Goal: Task Accomplishment & Management: Complete application form

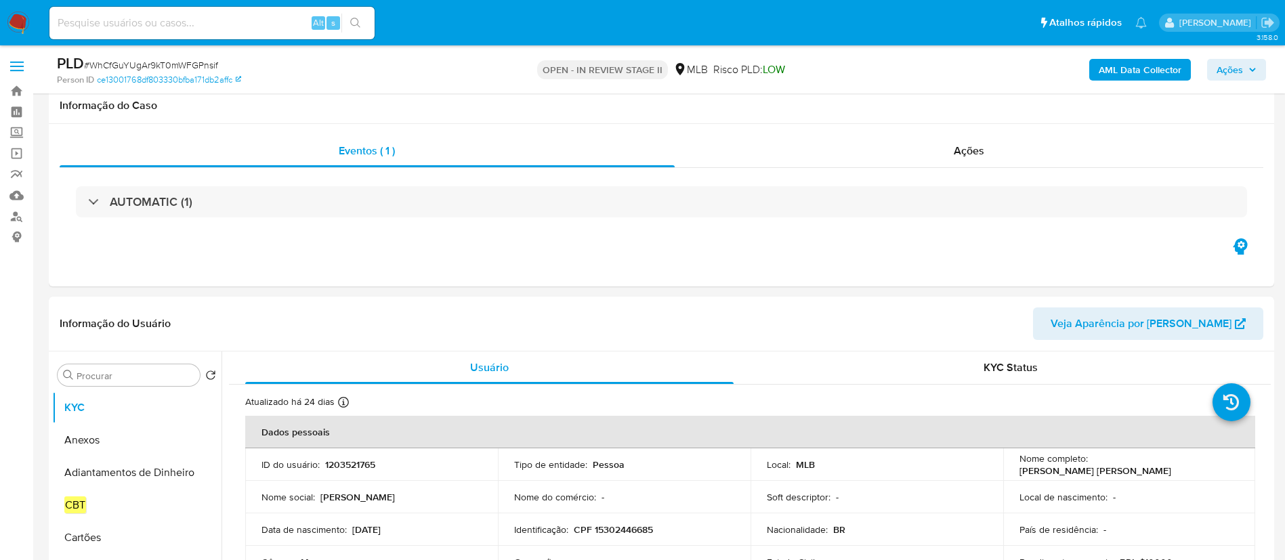
select select "10"
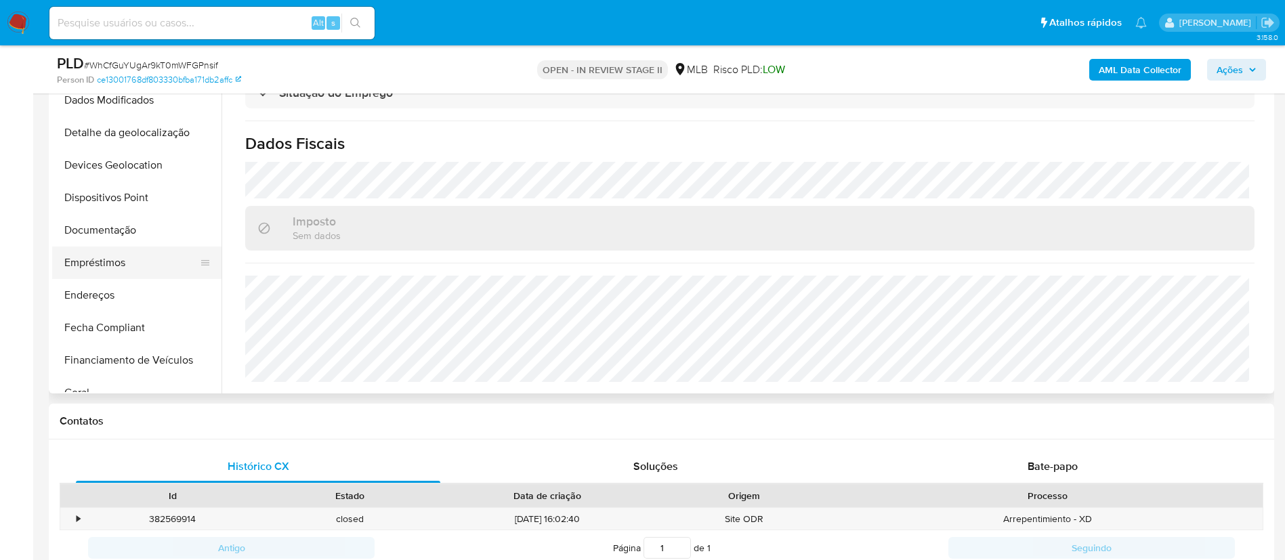
scroll to position [203, 0]
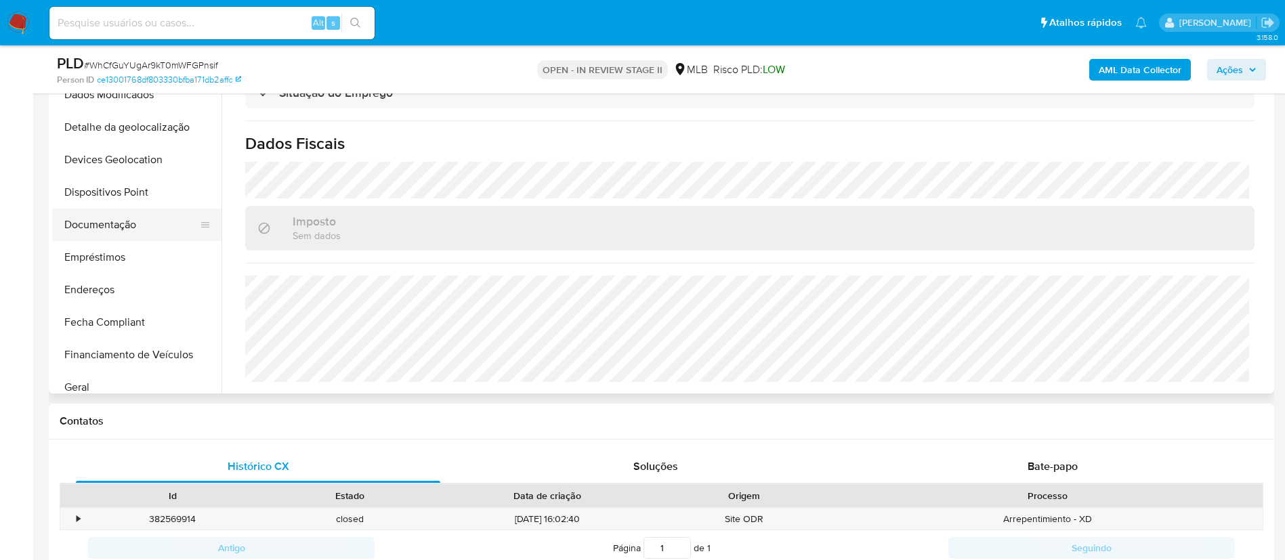
click at [125, 230] on button "Documentação" at bounding box center [131, 225] width 159 height 33
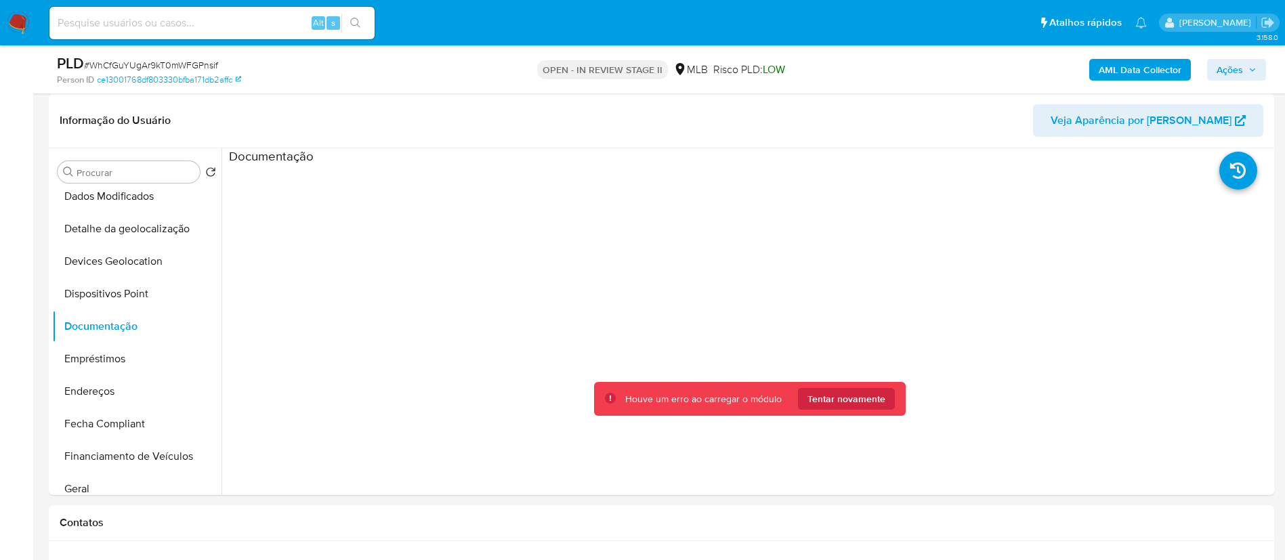
click at [1130, 67] on b "AML Data Collector" at bounding box center [1140, 70] width 83 height 22
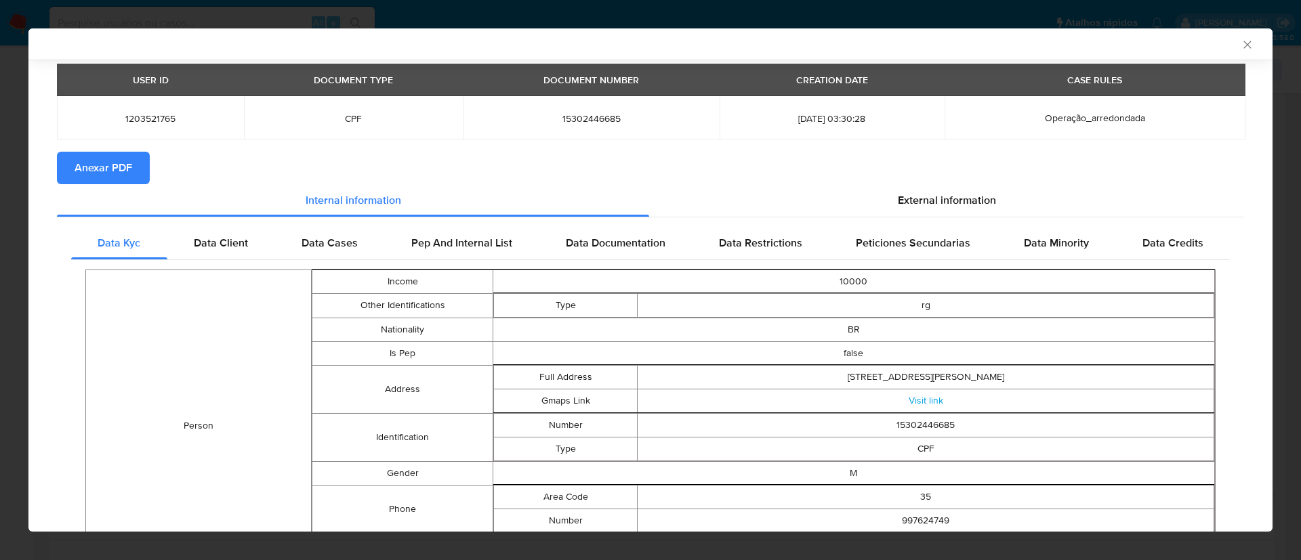
scroll to position [0, 0]
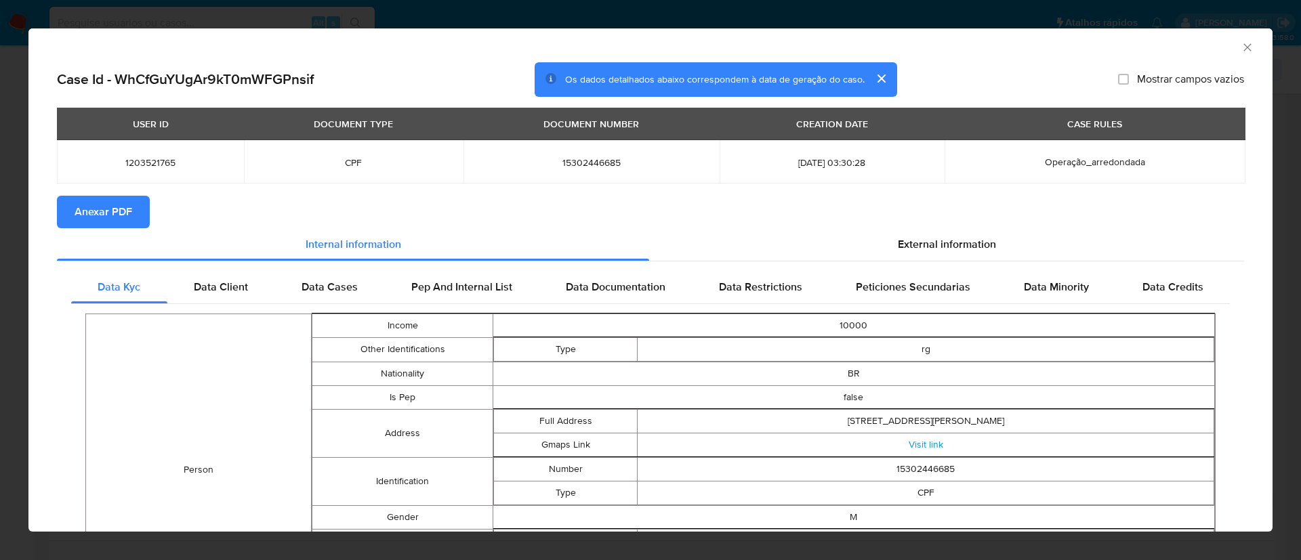
click at [110, 208] on span "Anexar PDF" at bounding box center [104, 212] width 58 height 30
click at [1243, 44] on icon "Fechar a janela" at bounding box center [1246, 46] width 7 height 7
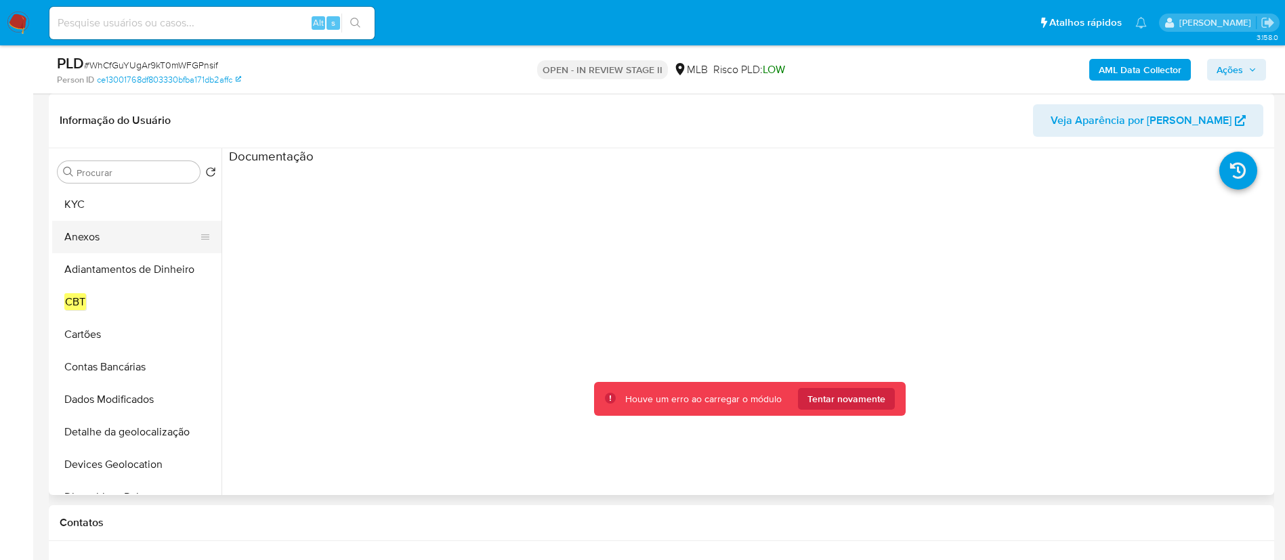
click at [100, 234] on button "Anexos" at bounding box center [131, 237] width 159 height 33
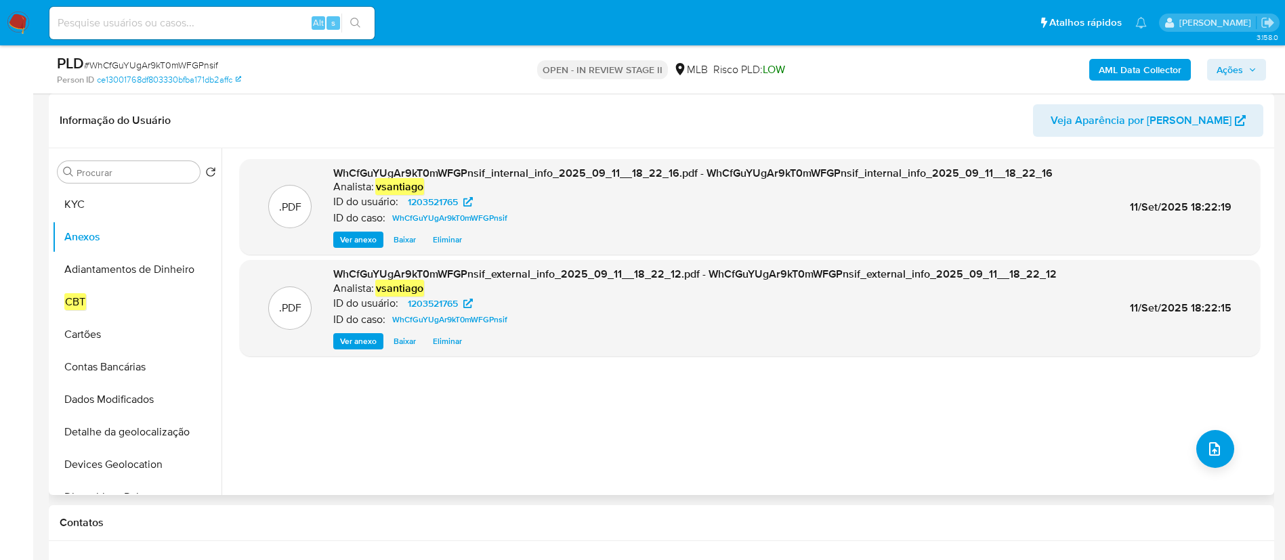
click at [1197, 207] on span "11/Set/2025 18:22:19" at bounding box center [1181, 207] width 102 height 16
click at [1201, 313] on span "11/Set/2025 18:22:15" at bounding box center [1181, 308] width 102 height 16
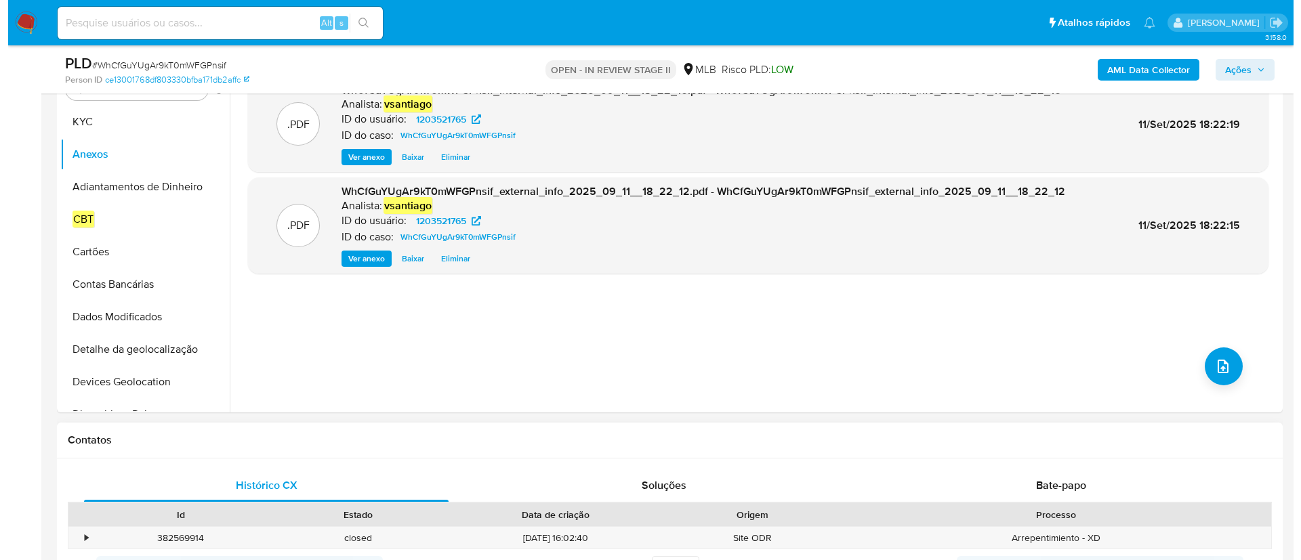
scroll to position [305, 0]
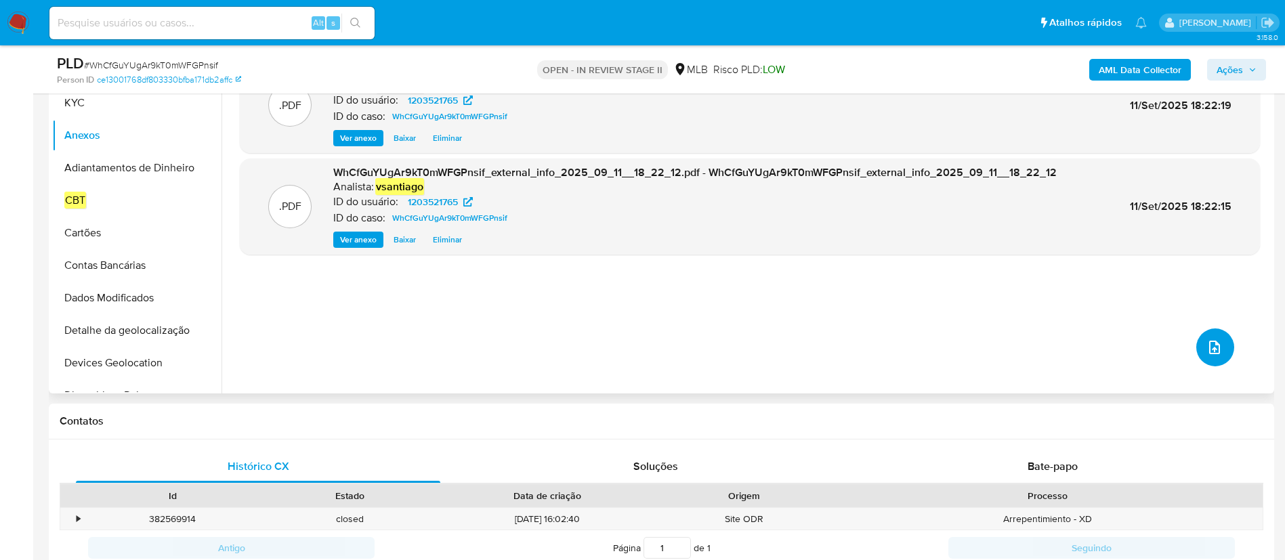
click at [1207, 345] on icon "upload-file" at bounding box center [1215, 347] width 16 height 16
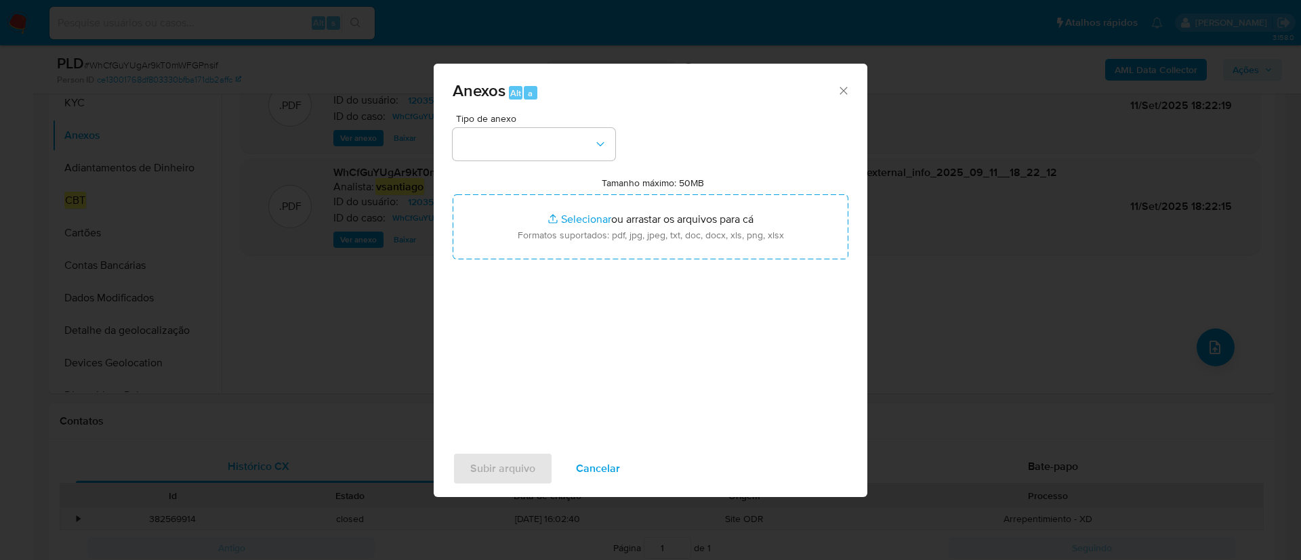
click at [562, 110] on div "Anexos Alt a" at bounding box center [651, 89] width 434 height 51
click at [560, 130] on button "button" at bounding box center [534, 144] width 163 height 33
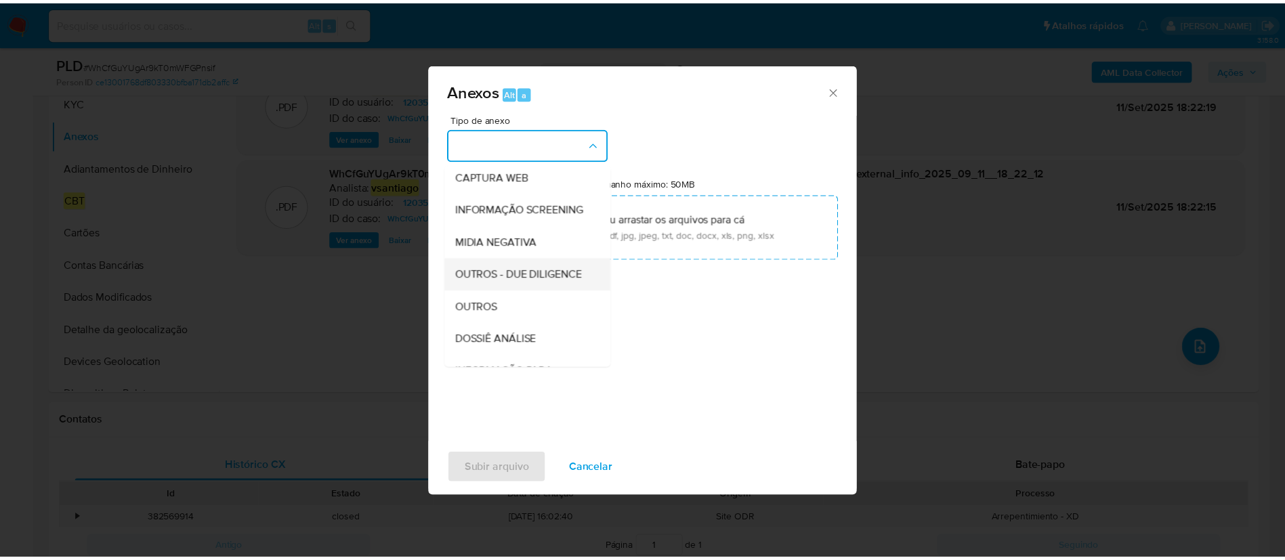
scroll to position [203, 0]
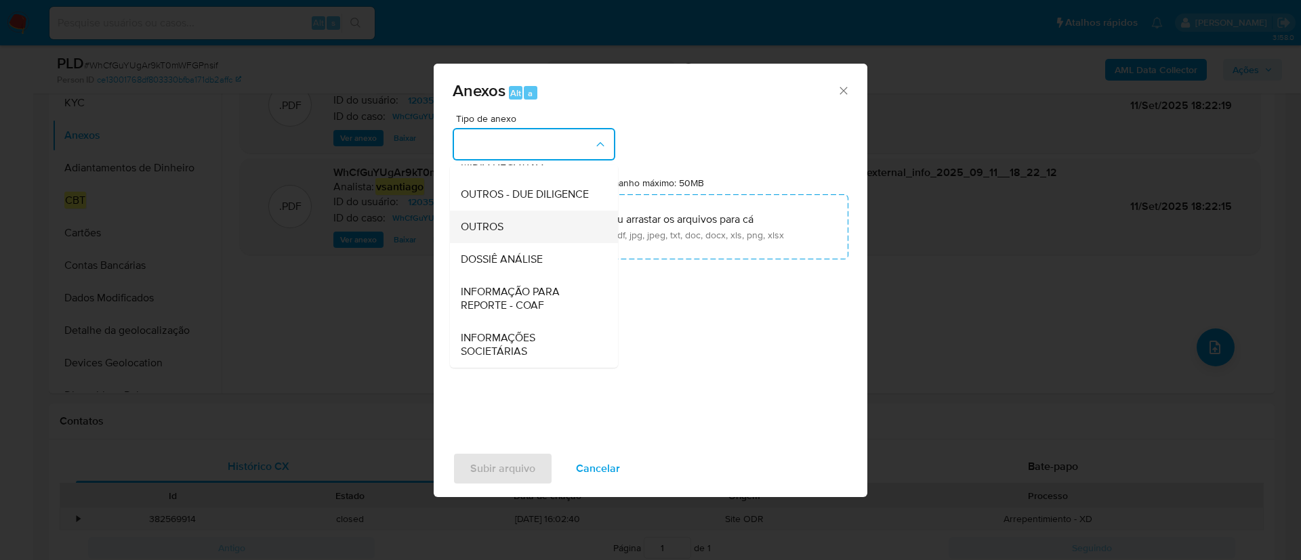
click at [541, 236] on div "OUTROS" at bounding box center [530, 227] width 138 height 33
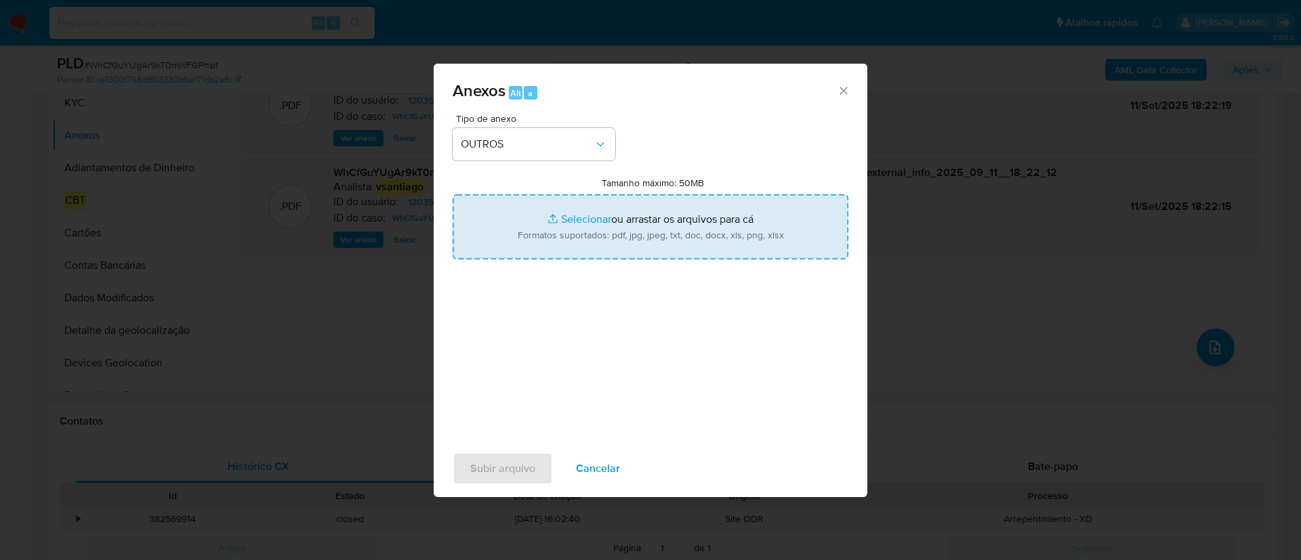
type input "C:\fakepath\Mulan 1203521765_2025_09_11_14_03_41.xlsx"
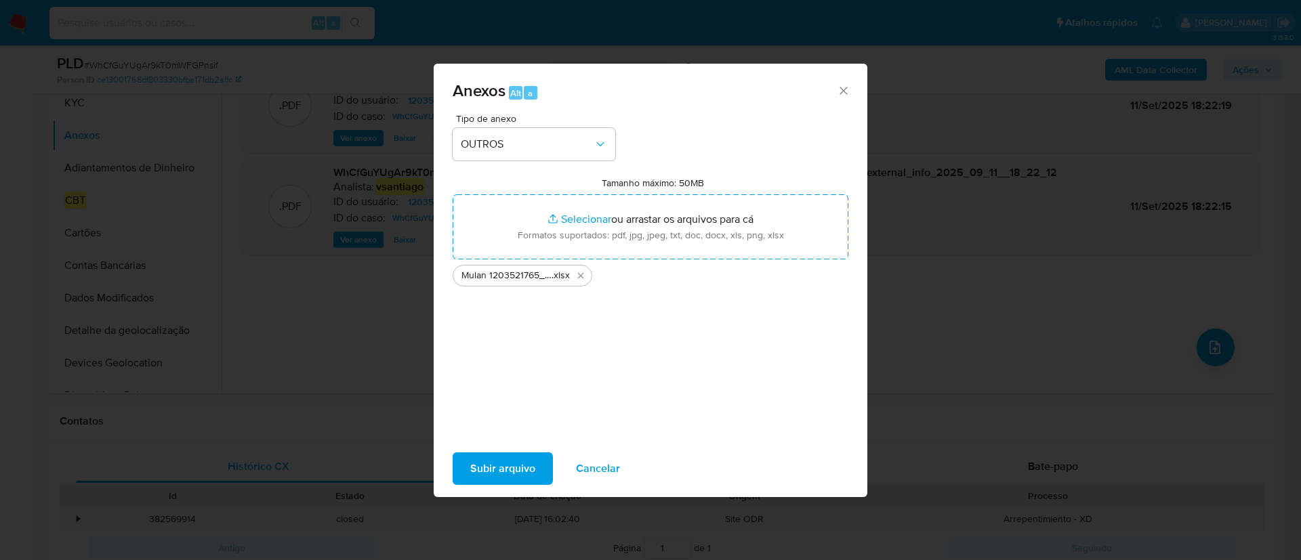
click at [511, 474] on span "Subir arquivo" at bounding box center [502, 469] width 65 height 30
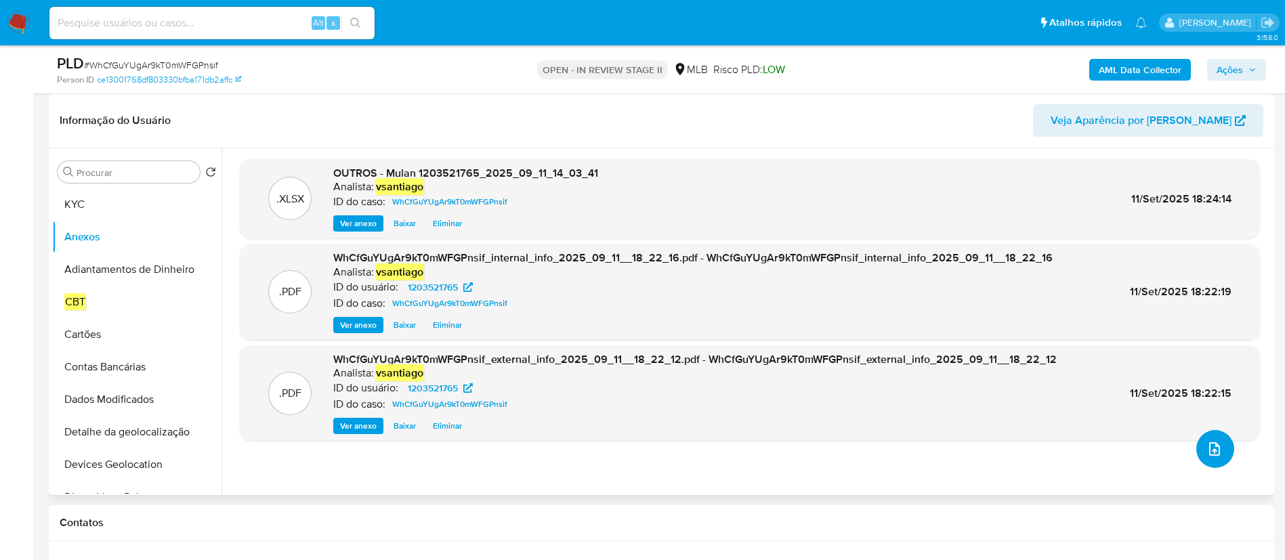
click at [1215, 459] on button "upload-file" at bounding box center [1215, 449] width 38 height 38
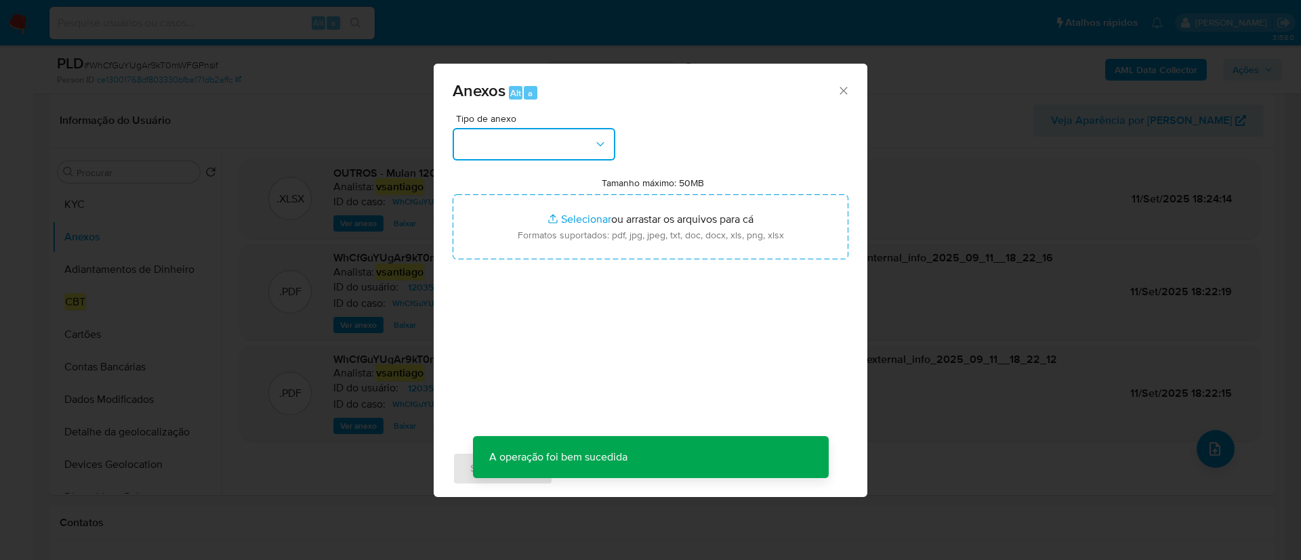
click at [498, 149] on button "button" at bounding box center [534, 144] width 163 height 33
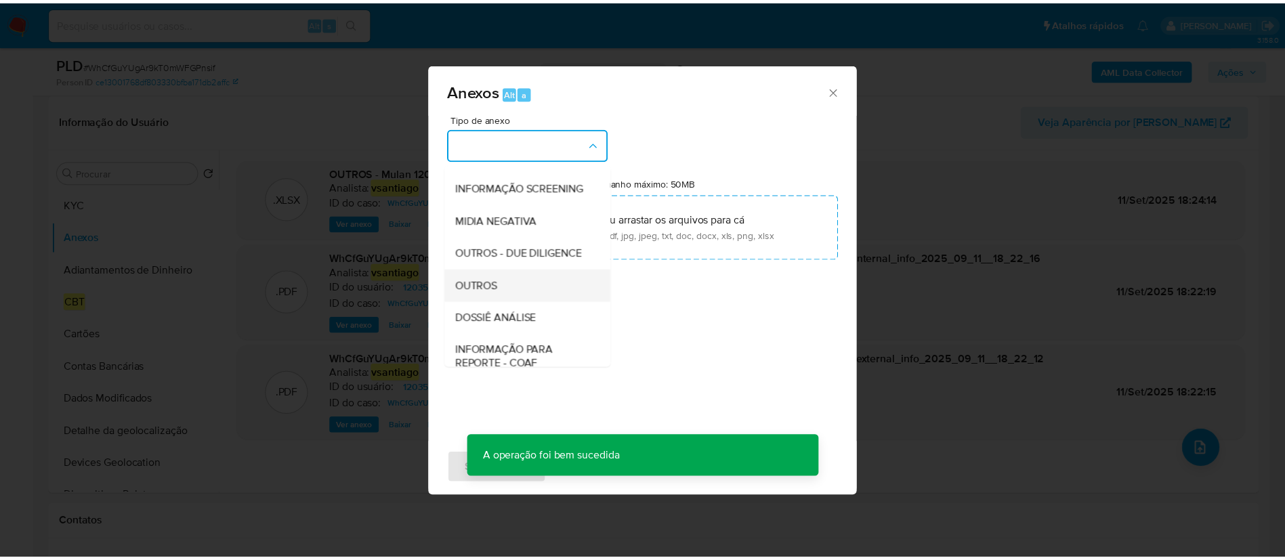
scroll to position [153, 0]
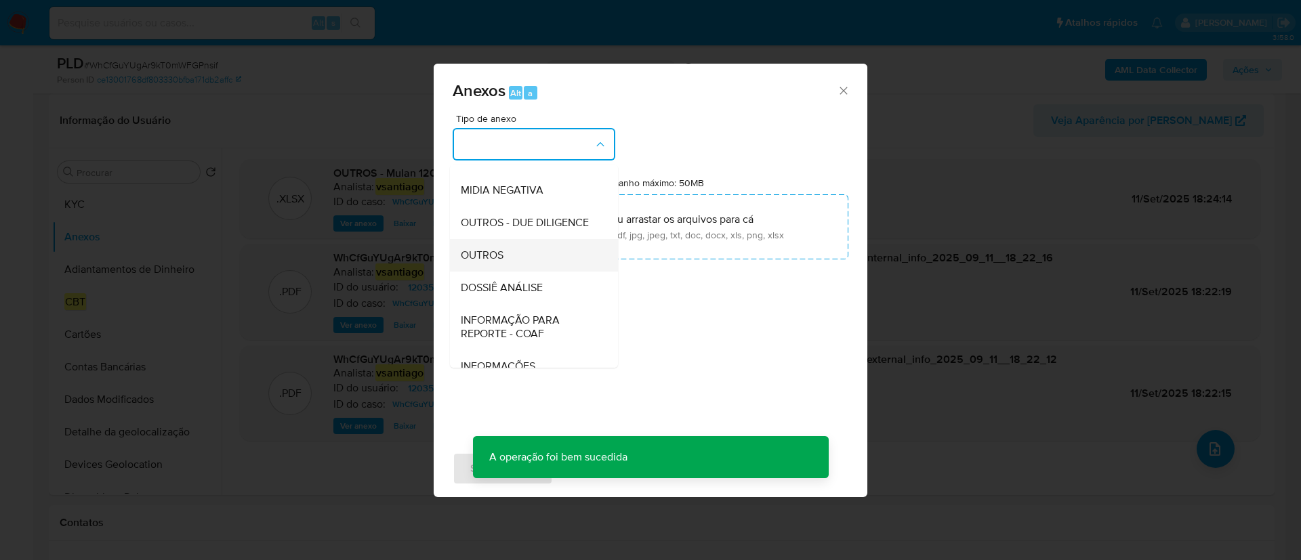
click at [523, 272] on div "OUTROS" at bounding box center [530, 255] width 138 height 33
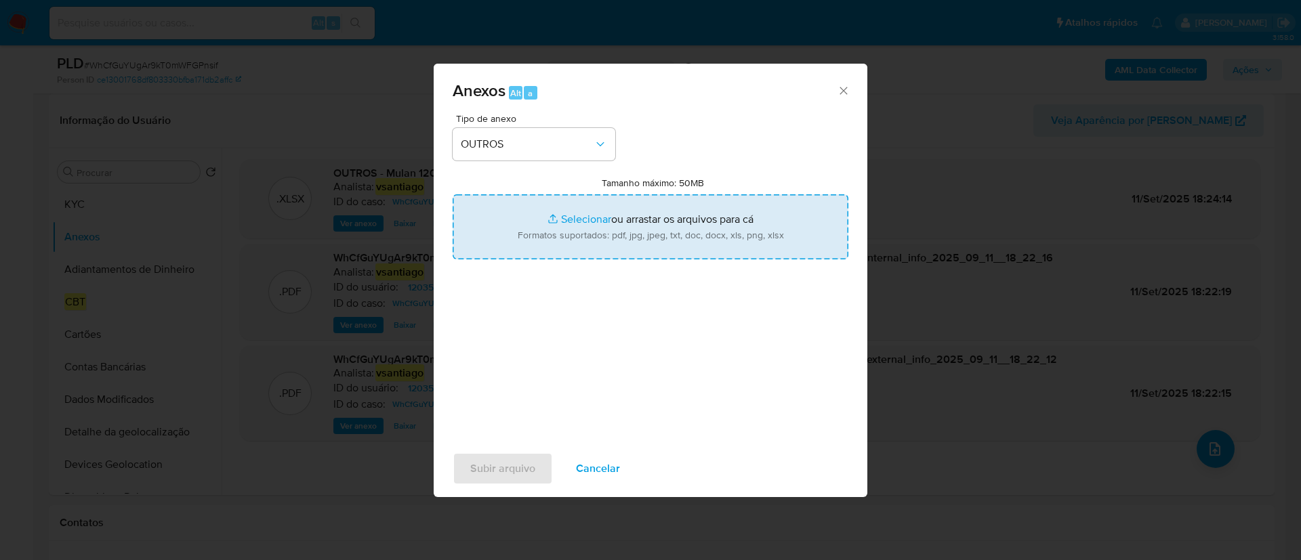
type input "C:\fakepath\SAR - XXX - CPF 15302446685 - ALISON JOSE CARDOSO.docx"
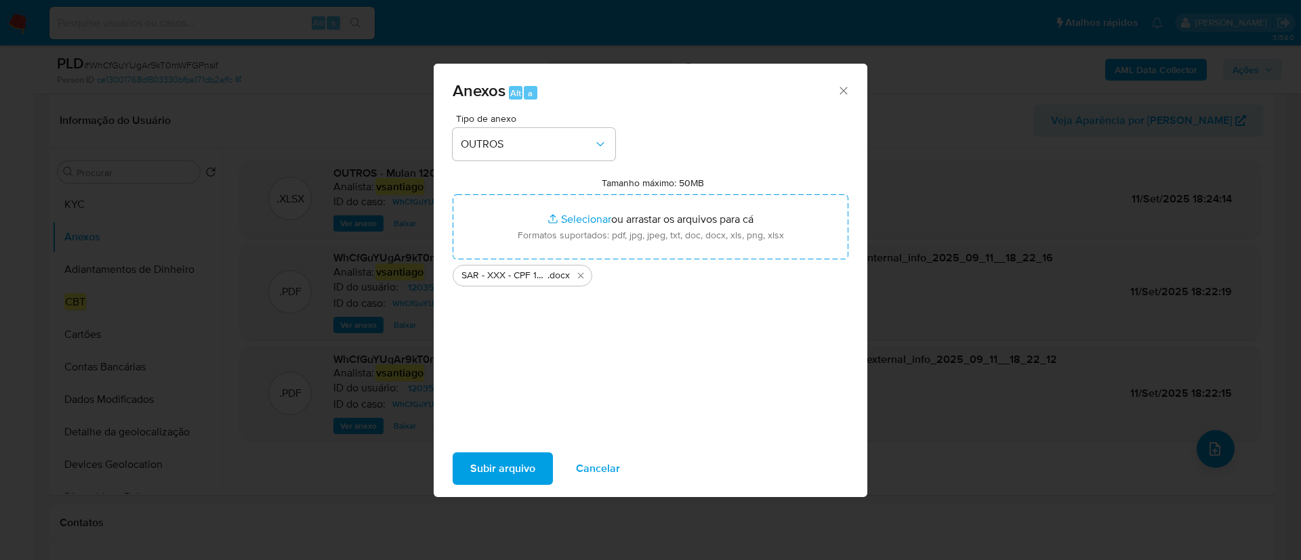
click at [509, 476] on span "Subir arquivo" at bounding box center [502, 469] width 65 height 30
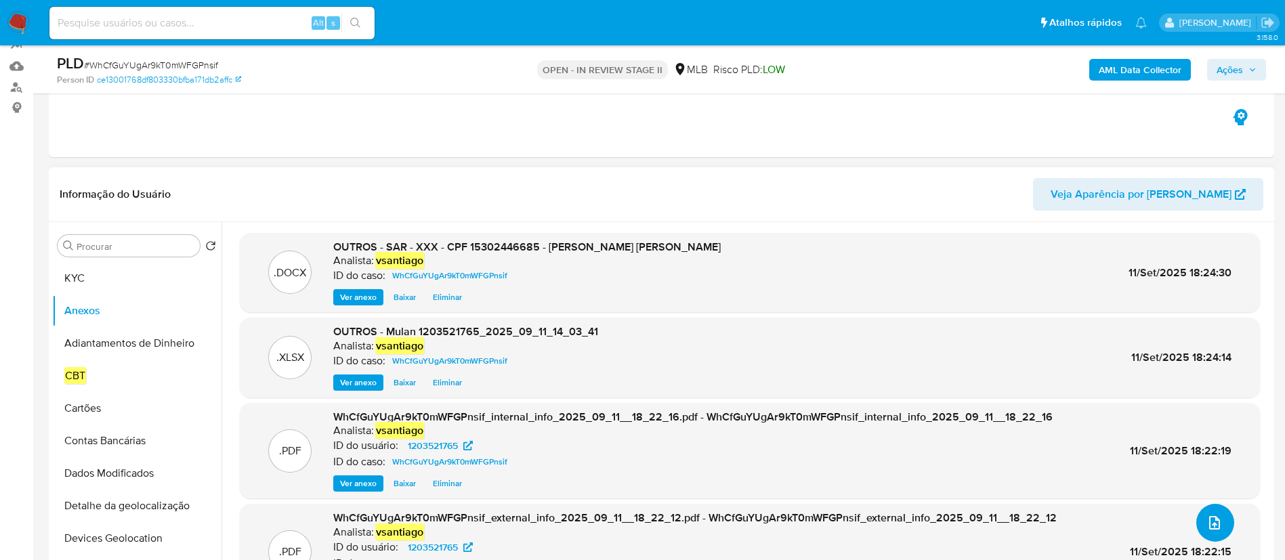
scroll to position [102, 0]
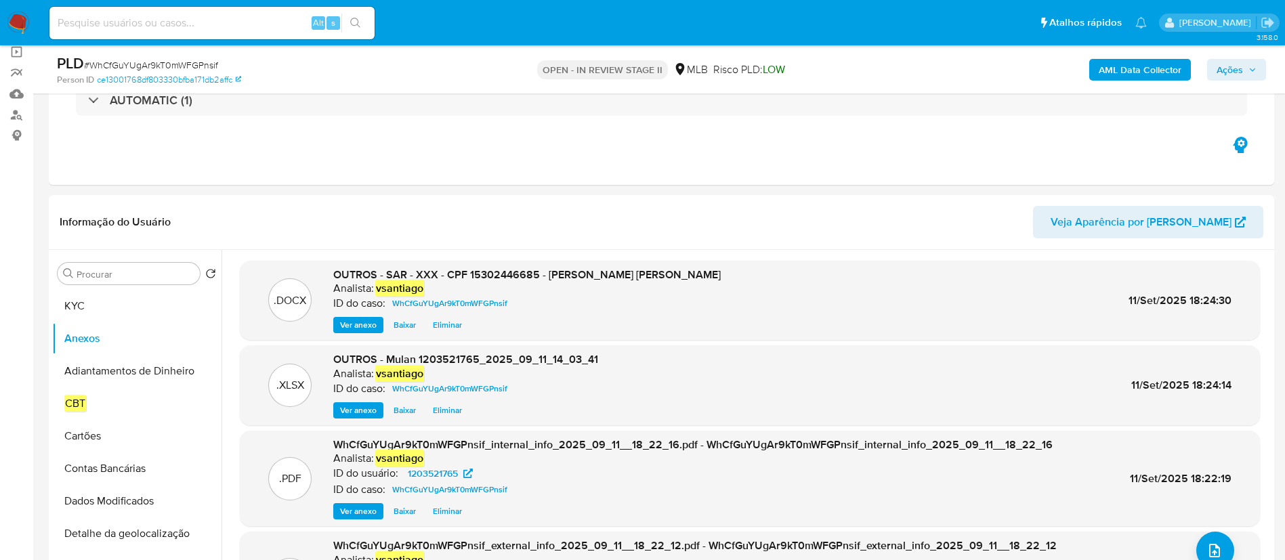
click at [1241, 69] on span "Ações" at bounding box center [1230, 70] width 26 height 22
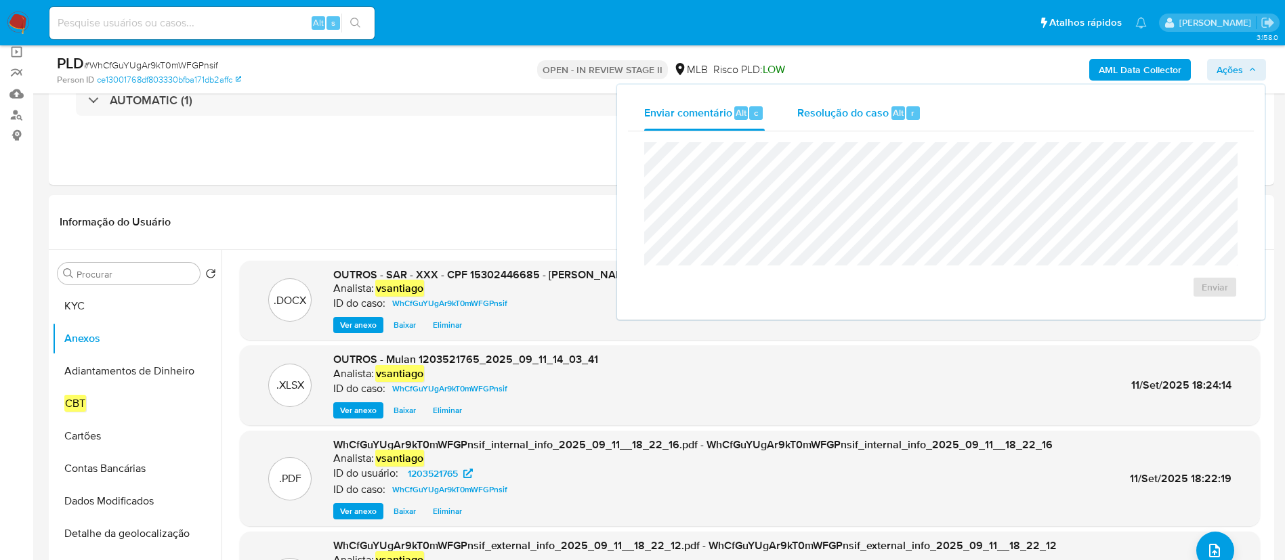
click at [849, 112] on span "Resolução do caso" at bounding box center [842, 112] width 91 height 16
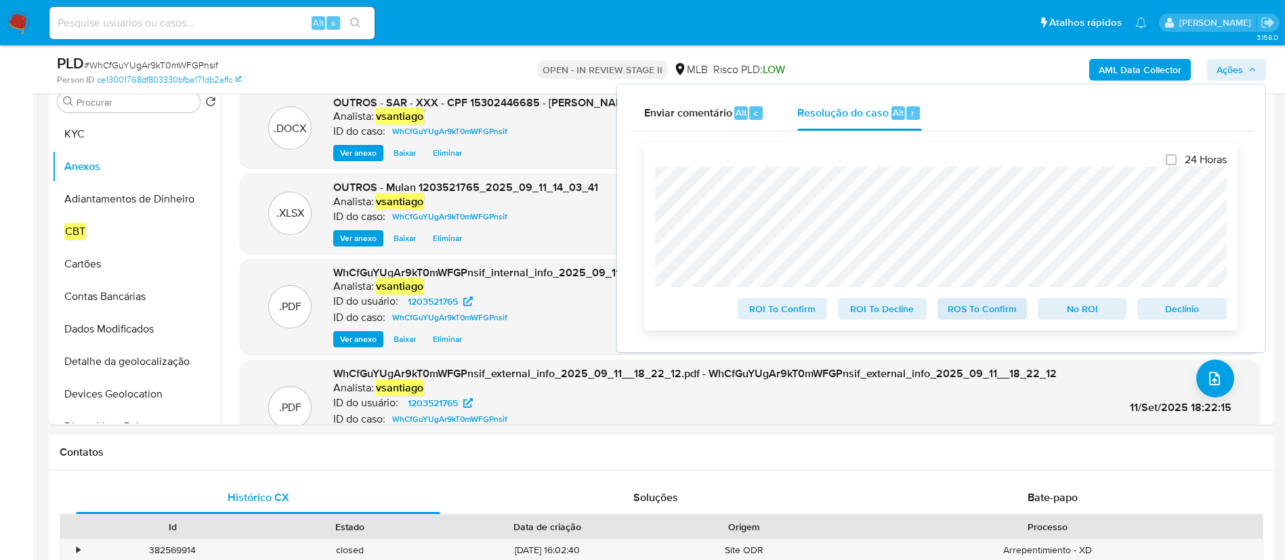
scroll to position [305, 0]
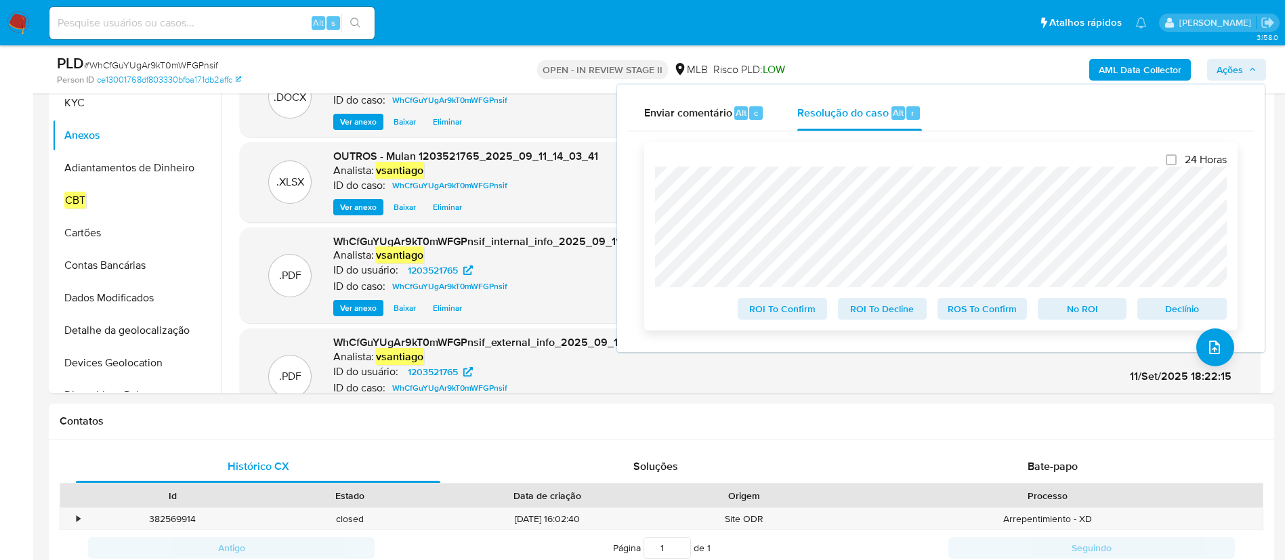
click at [990, 312] on span "ROS To Confirm" at bounding box center [982, 308] width 70 height 19
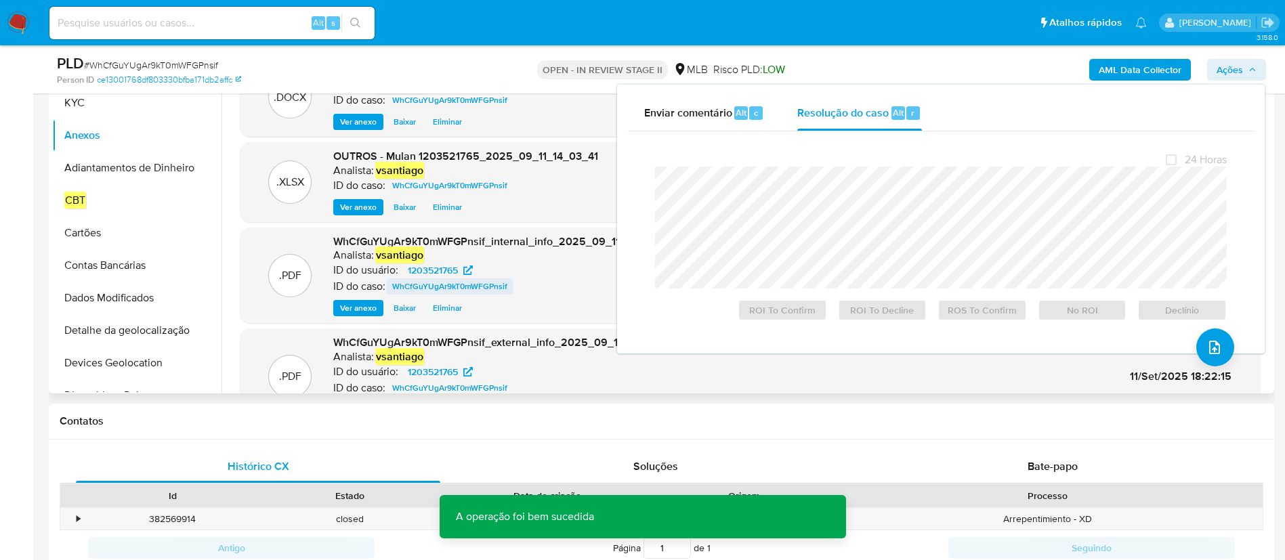
scroll to position [203, 0]
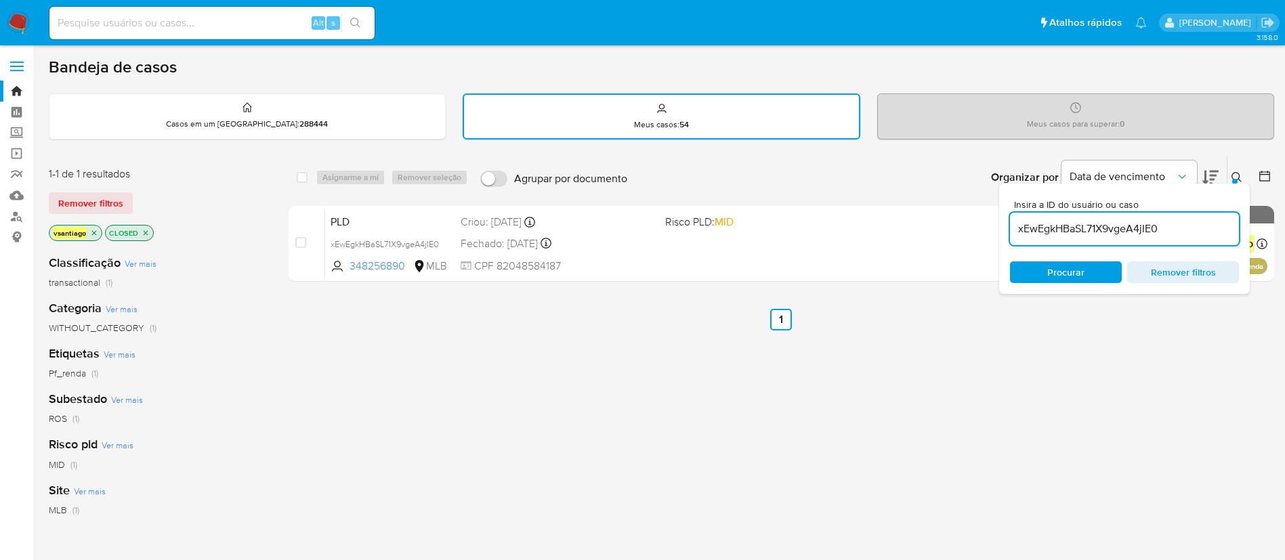
click at [26, 20] on img at bounding box center [18, 23] width 23 height 23
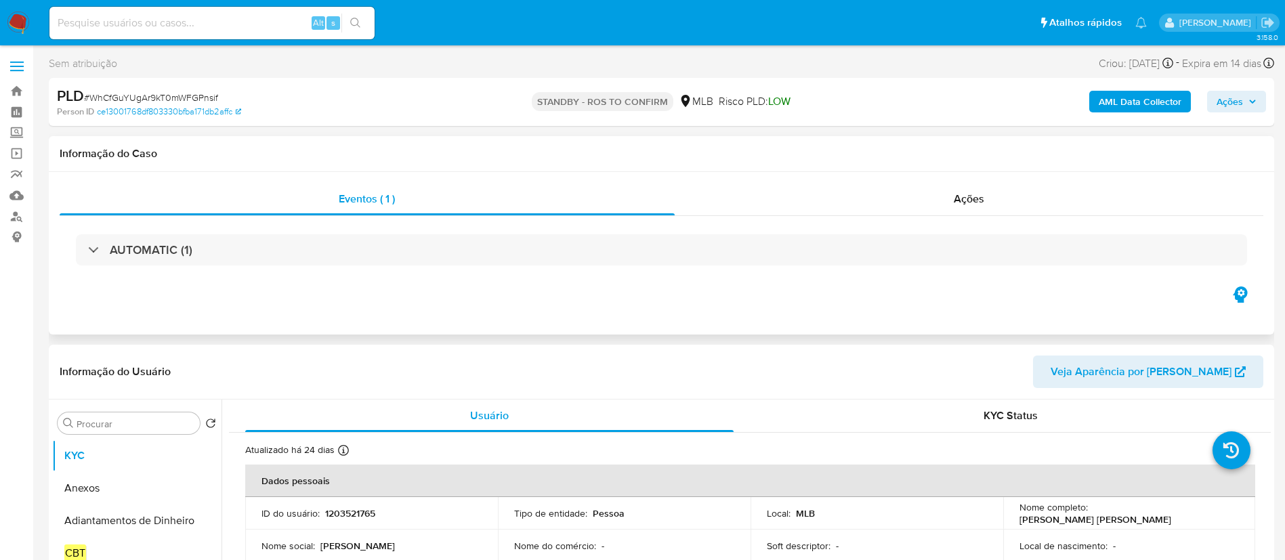
select select "10"
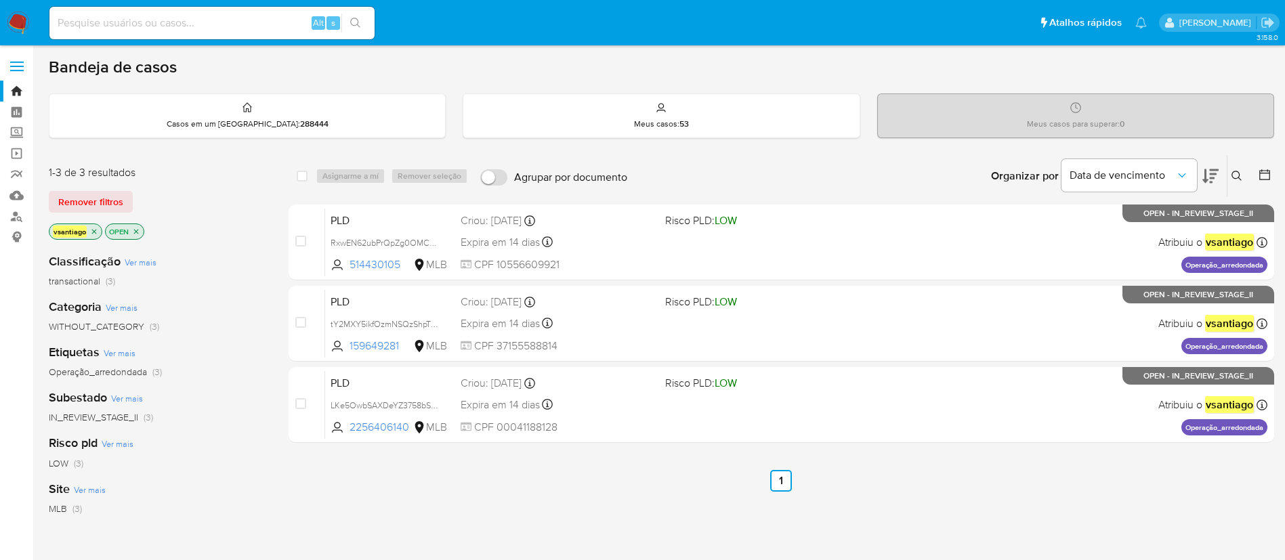
click at [136, 231] on icon "close-filter" at bounding box center [136, 231] width 5 height 5
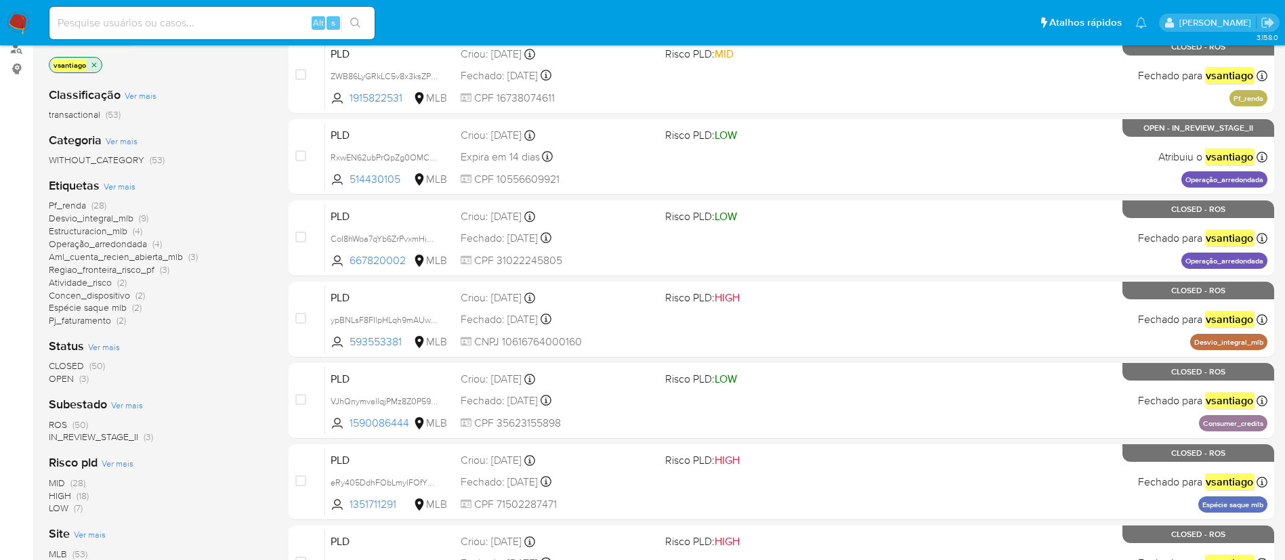
scroll to position [203, 0]
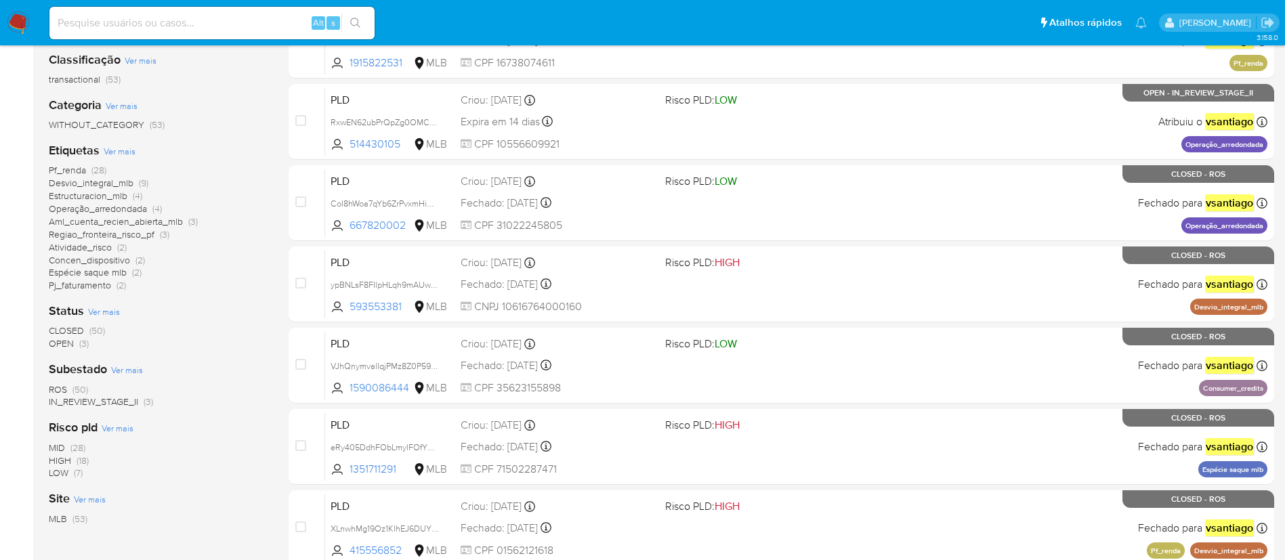
click at [83, 329] on span "CLOSED" at bounding box center [66, 331] width 35 height 14
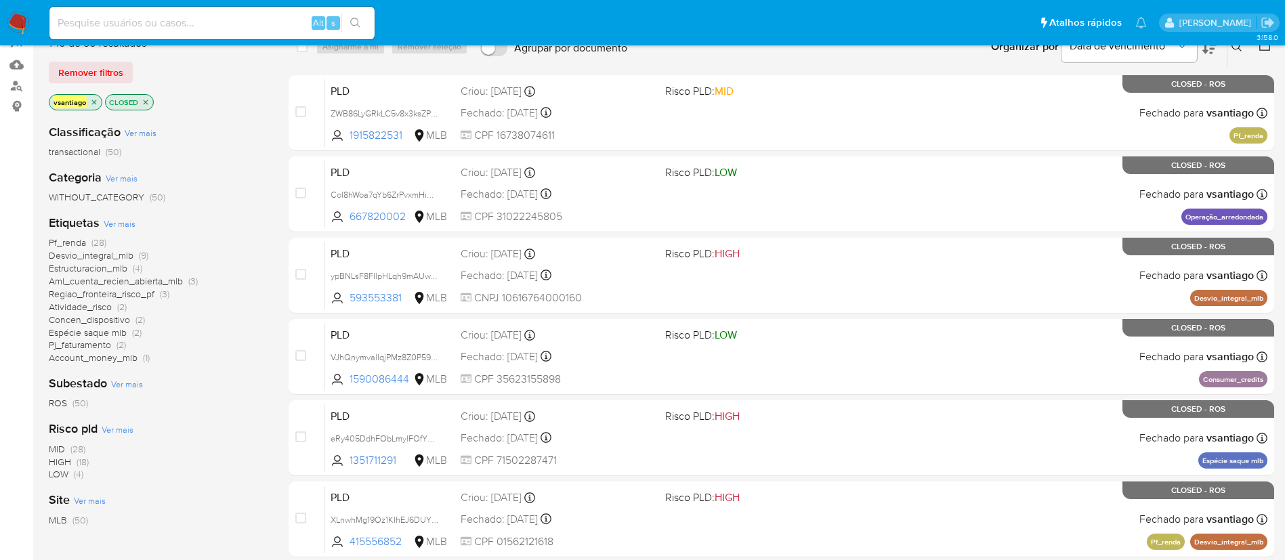
scroll to position [102, 0]
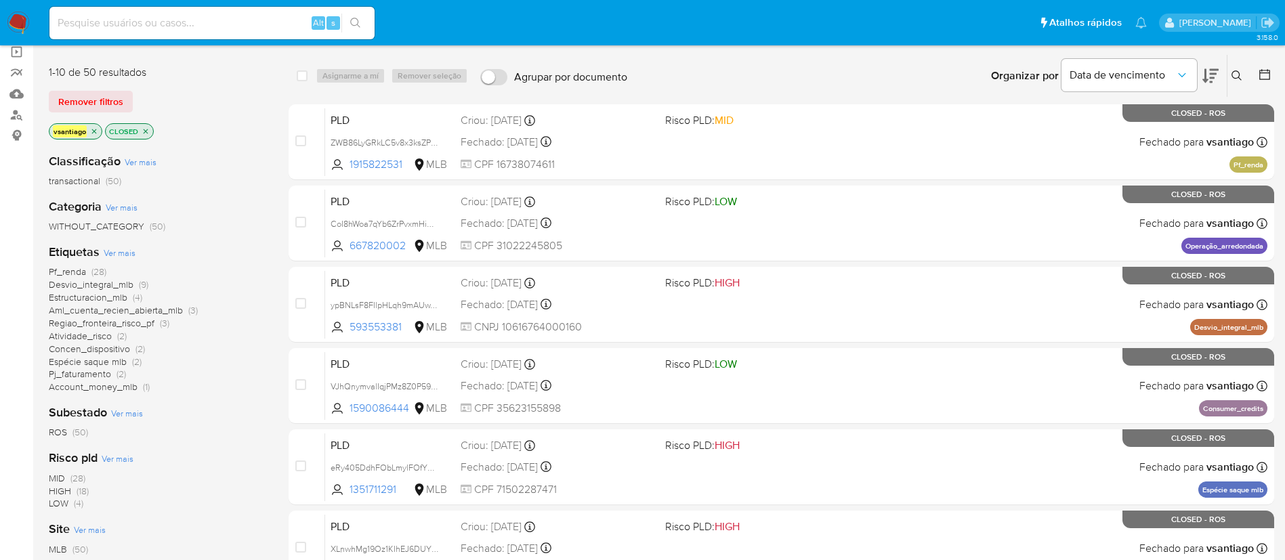
click at [142, 133] on icon "close-filter" at bounding box center [146, 131] width 8 height 8
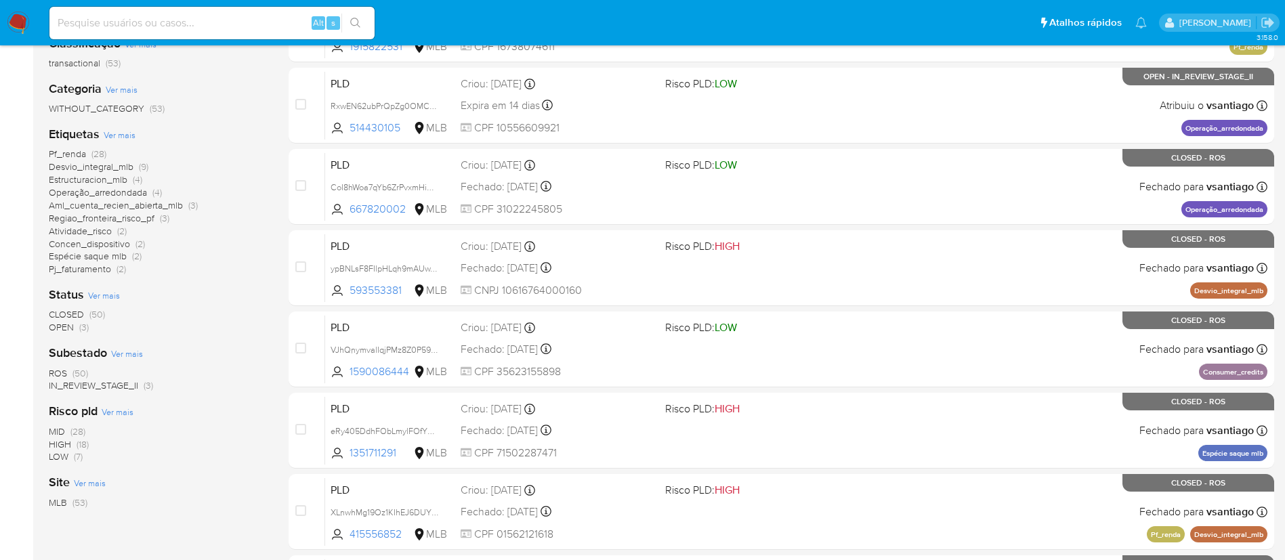
scroll to position [102, 0]
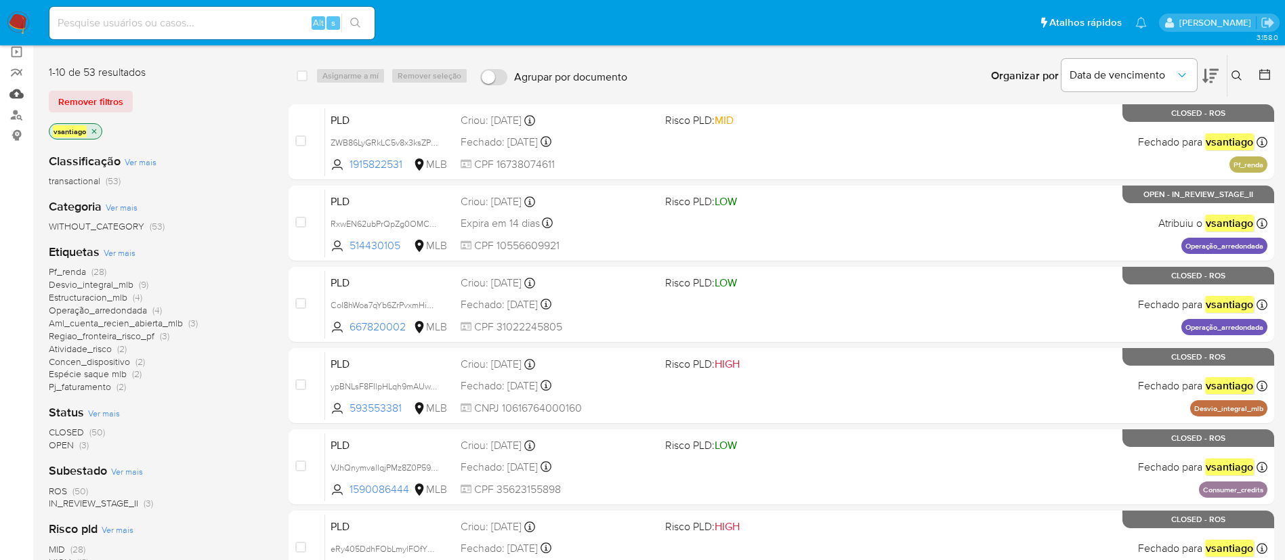
click at [17, 93] on link "Mulan" at bounding box center [80, 93] width 161 height 21
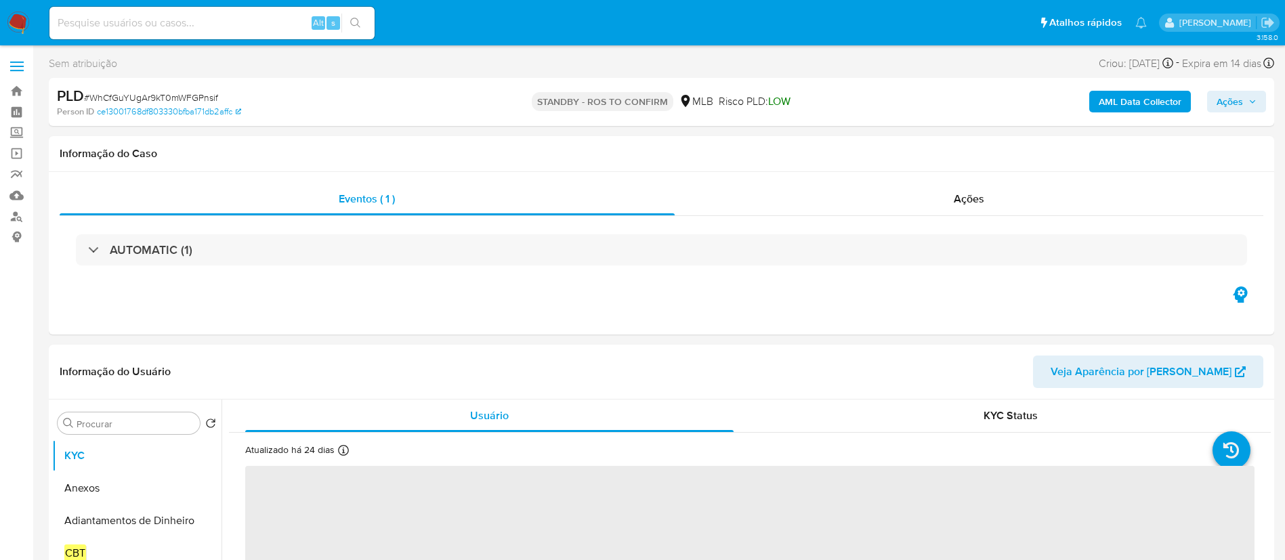
select select "10"
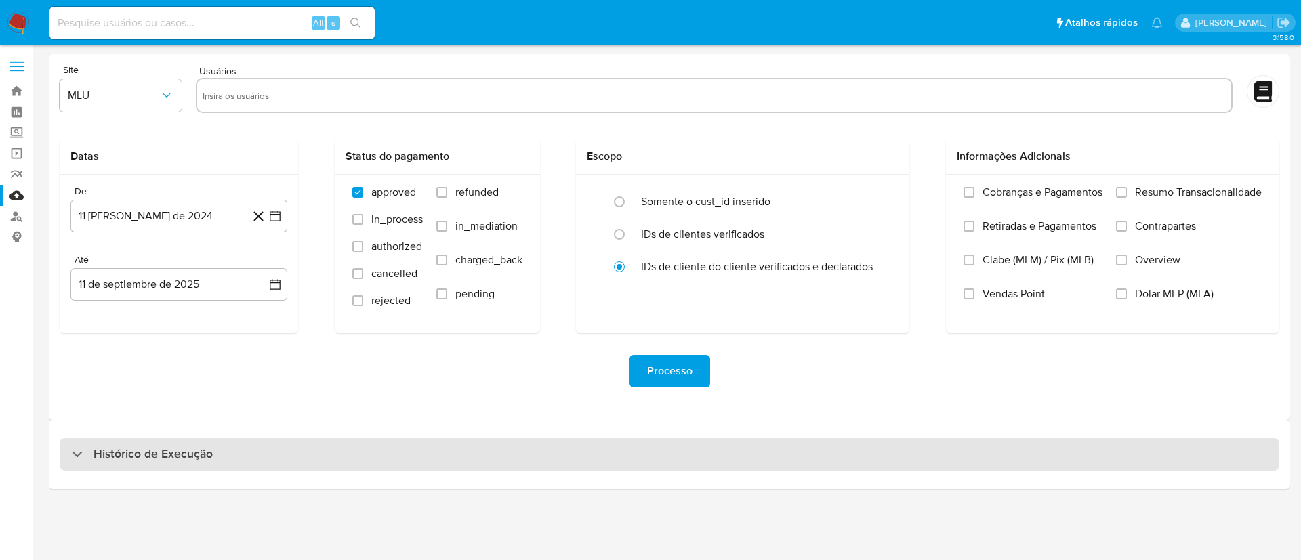
click at [238, 445] on div "Histórico de Execução" at bounding box center [669, 454] width 1219 height 33
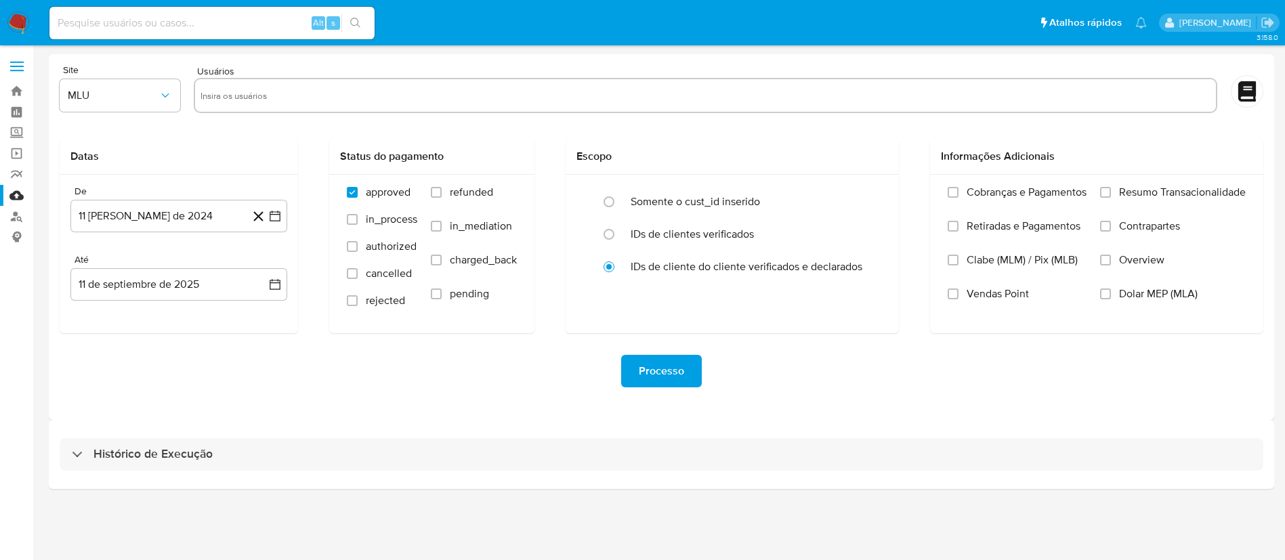
select select "10"
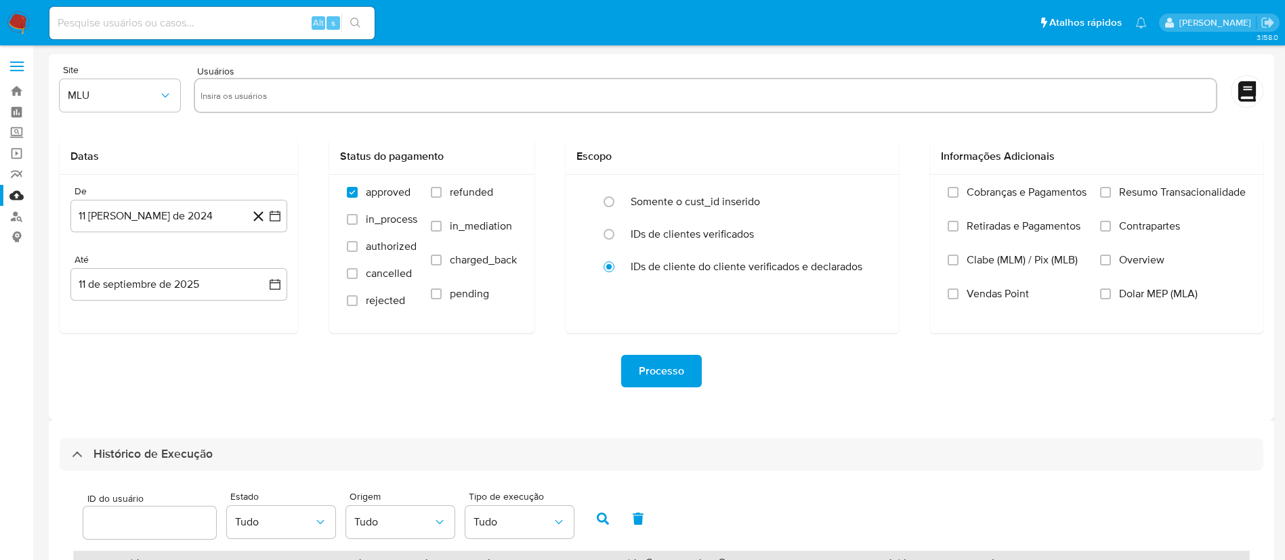
click at [16, 22] on img at bounding box center [18, 23] width 23 height 23
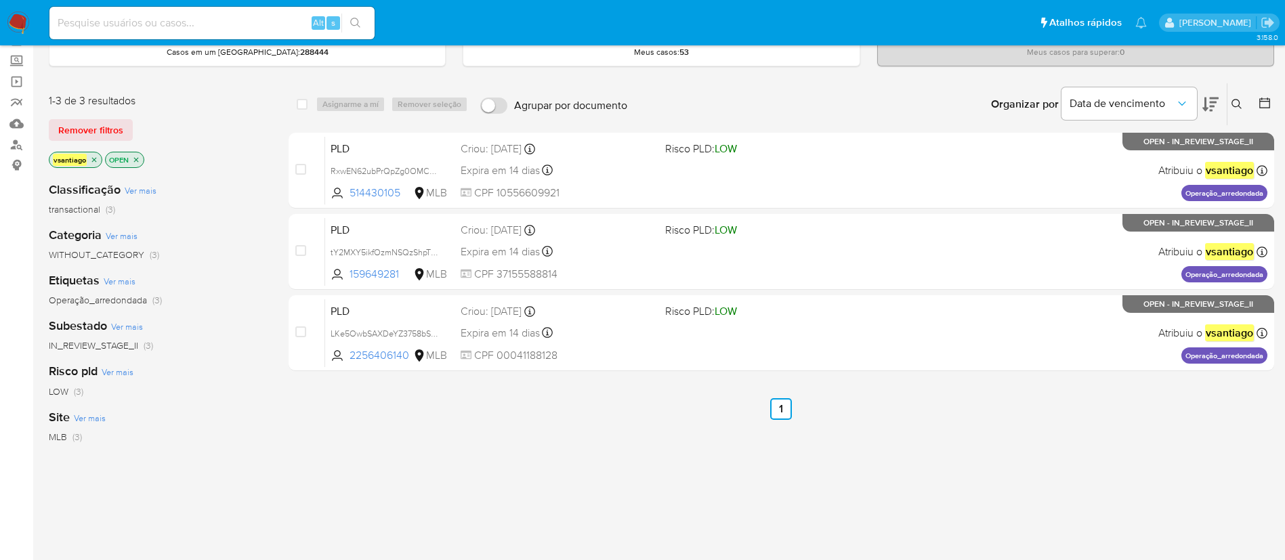
scroll to position [102, 0]
